Goal: Task Accomplishment & Management: Manage account settings

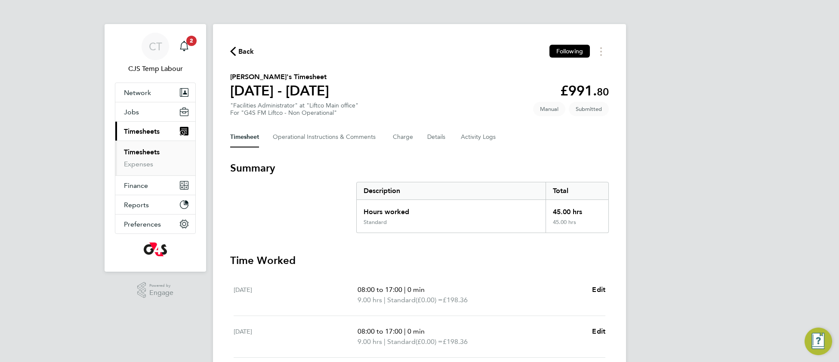
click at [147, 154] on link "Timesheets" at bounding box center [142, 152] width 36 height 8
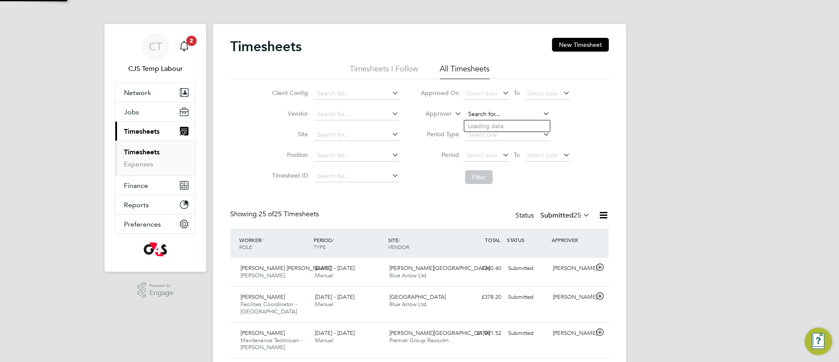
click at [495, 111] on input at bounding box center [507, 114] width 85 height 12
click at [523, 234] on li "Adam Burden" at bounding box center [523, 231] width 119 height 12
type input "[PERSON_NAME]"
click at [476, 174] on button "Filter" at bounding box center [479, 177] width 28 height 14
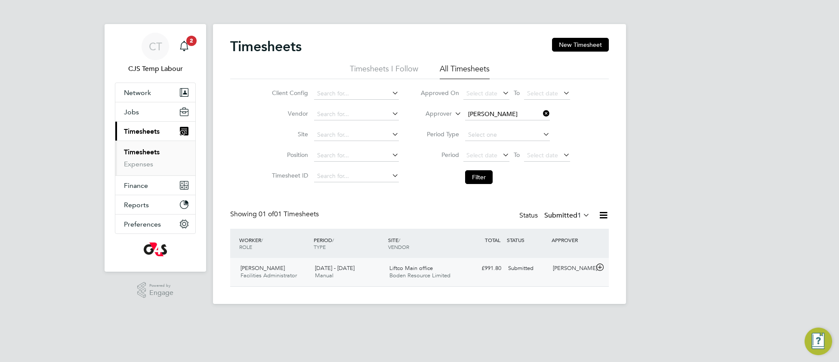
click at [413, 272] on span "Boden Resource Limited" at bounding box center [419, 275] width 61 height 7
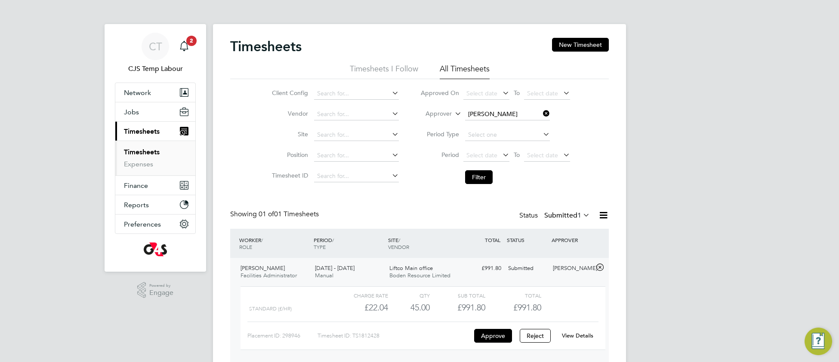
click at [580, 339] on link "View Details" at bounding box center [577, 335] width 31 height 7
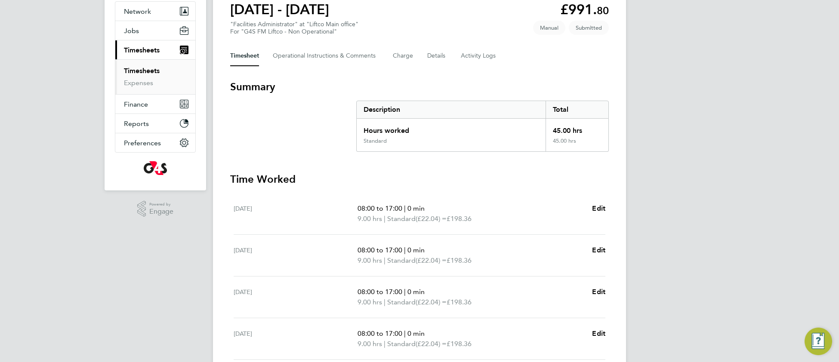
scroll to position [92, 0]
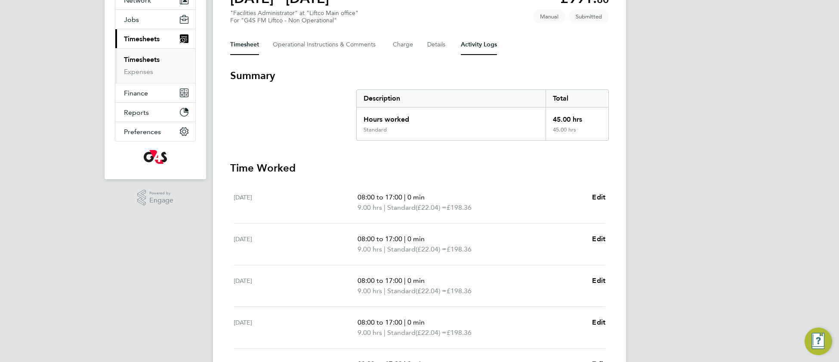
click at [483, 43] on Logs-tab "Activity Logs" at bounding box center [479, 44] width 36 height 21
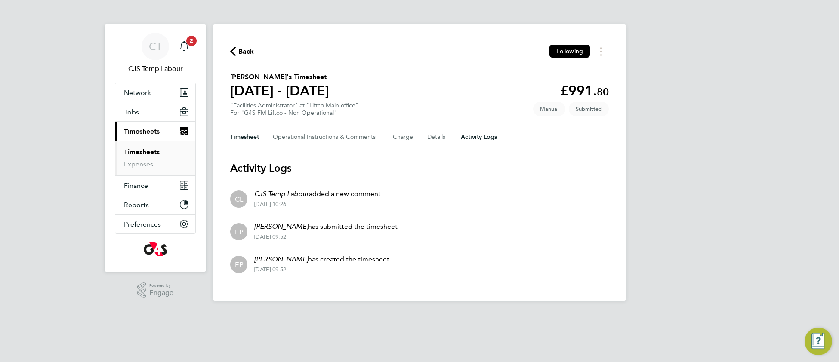
drag, startPoint x: 248, startPoint y: 137, endPoint x: 264, endPoint y: 144, distance: 17.1
click at [249, 137] on button "Timesheet" at bounding box center [244, 137] width 29 height 21
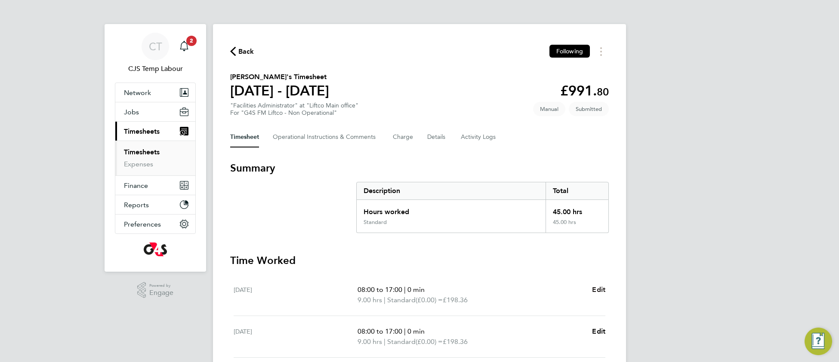
click at [598, 289] on span "Edit" at bounding box center [598, 290] width 13 height 8
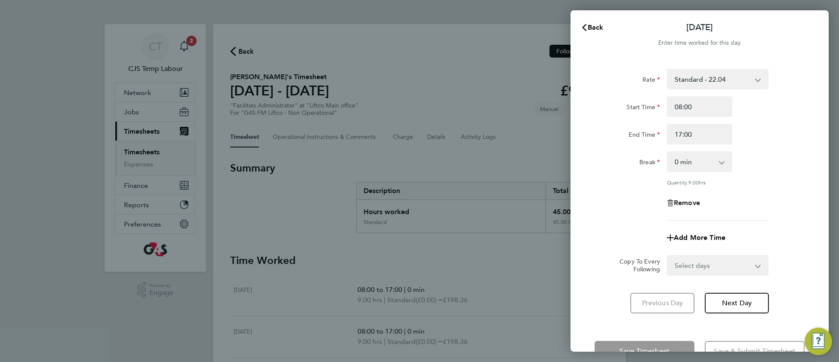
click at [692, 203] on span "Remove" at bounding box center [687, 203] width 26 height 8
select select "null"
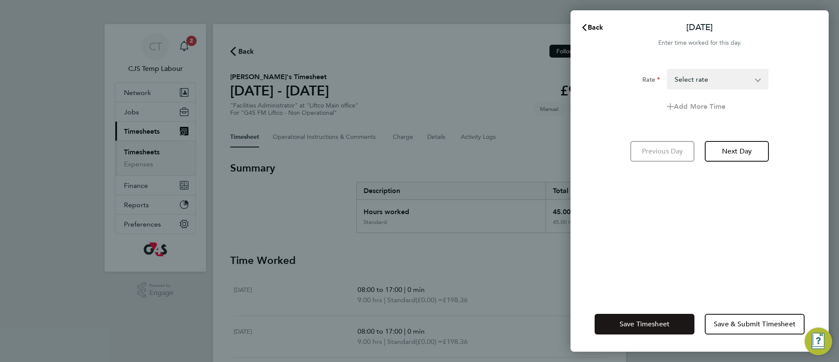
click at [643, 329] on button "Save Timesheet" at bounding box center [644, 324] width 100 height 21
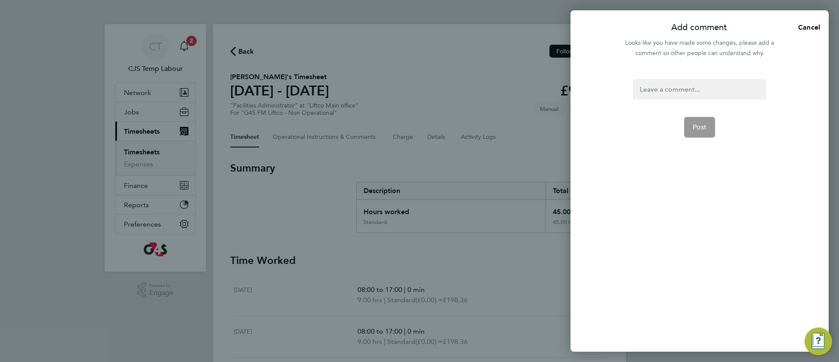
click at [649, 89] on div at bounding box center [699, 89] width 133 height 21
click at [649, 90] on div at bounding box center [699, 89] width 133 height 21
click at [693, 143] on button "Post" at bounding box center [699, 137] width 31 height 21
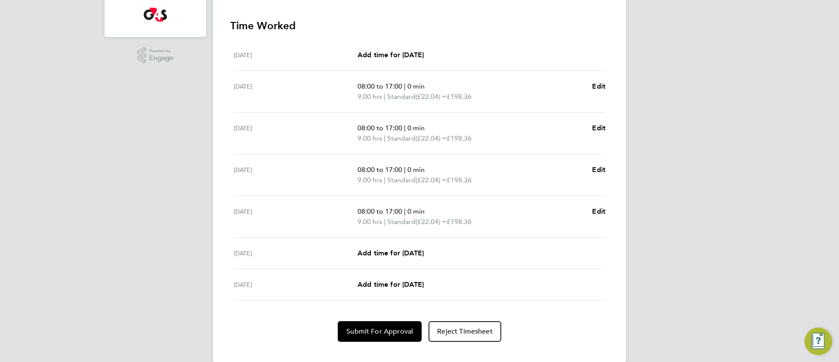
scroll to position [245, 0]
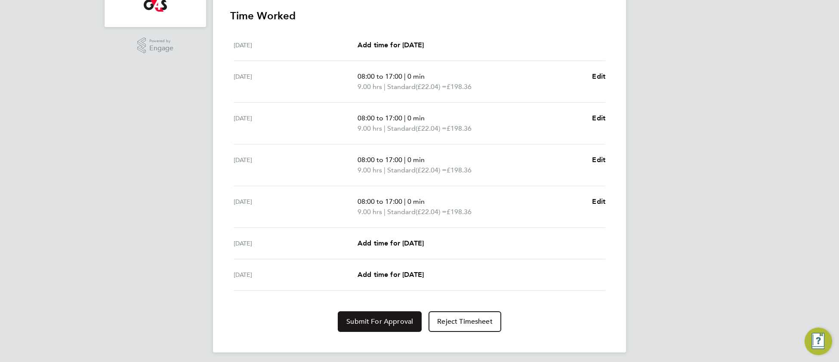
click at [371, 321] on span "Submit For Approval" at bounding box center [379, 321] width 67 height 9
click at [371, 321] on span "Approve Timesheet" at bounding box center [379, 321] width 63 height 9
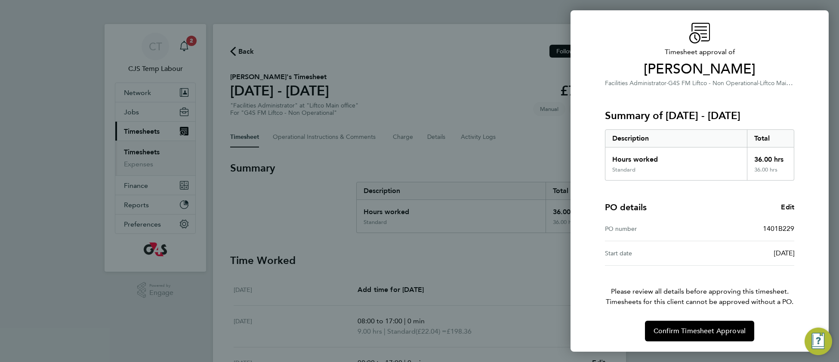
scroll to position [26, 0]
click at [693, 333] on span "Confirm Timesheet Approval" at bounding box center [699, 331] width 92 height 9
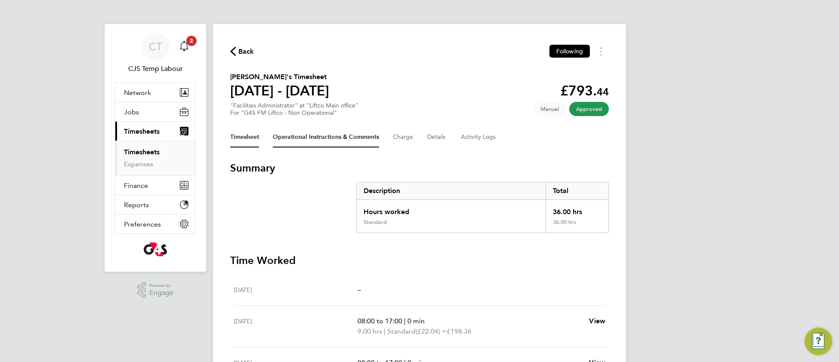
click at [311, 141] on Comments-tab "Operational Instructions & Comments" at bounding box center [326, 137] width 106 height 21
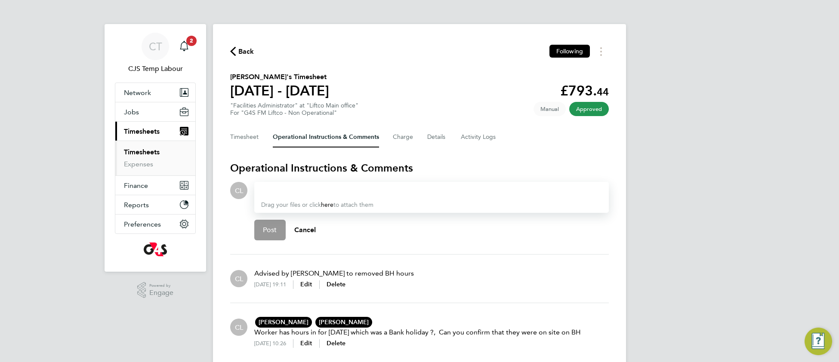
click at [295, 190] on div at bounding box center [431, 190] width 341 height 10
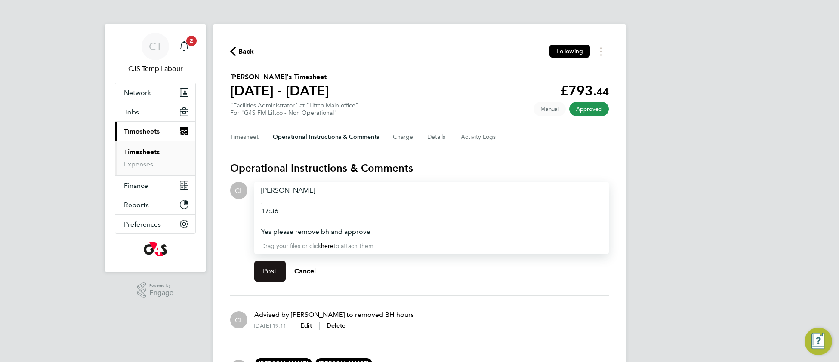
click at [270, 271] on span "Post" at bounding box center [270, 271] width 14 height 9
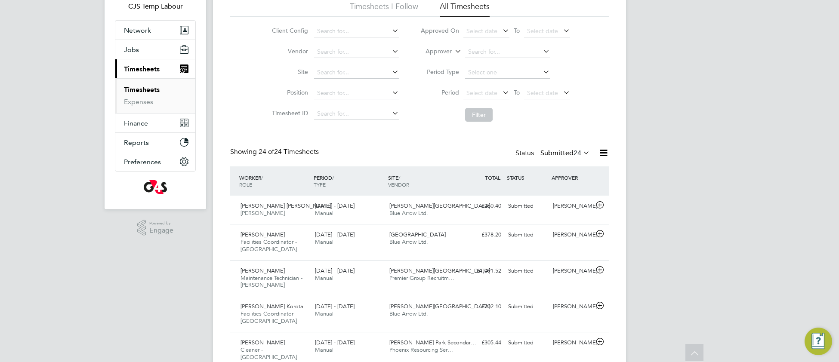
click at [605, 154] on icon at bounding box center [603, 153] width 11 height 11
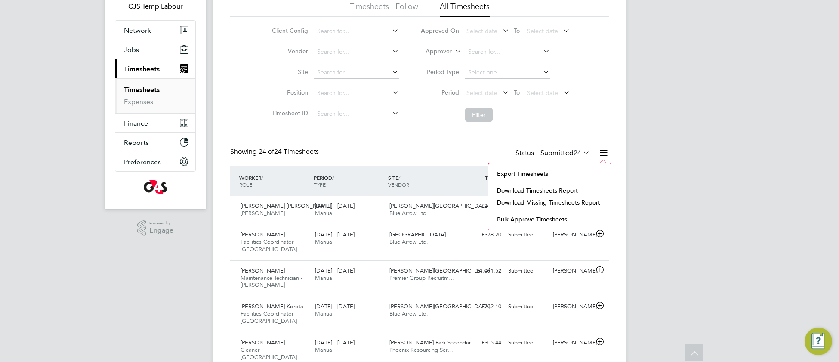
click at [526, 190] on li "Download Timesheets Report" at bounding box center [550, 191] width 114 height 12
